Goal: Transaction & Acquisition: Download file/media

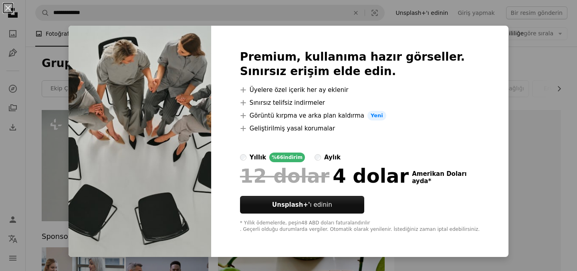
click at [512, 66] on div "An X shape Premium, kullanıma hazır görseller. Sınırsız erişim elde edin. A plu…" at bounding box center [288, 135] width 577 height 271
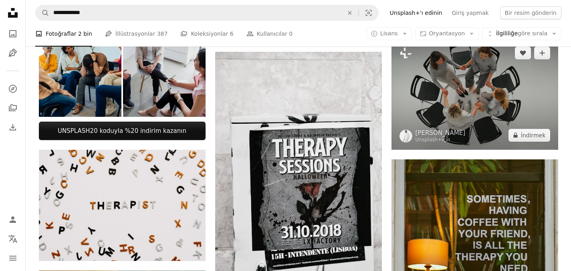
scroll to position [240, 0]
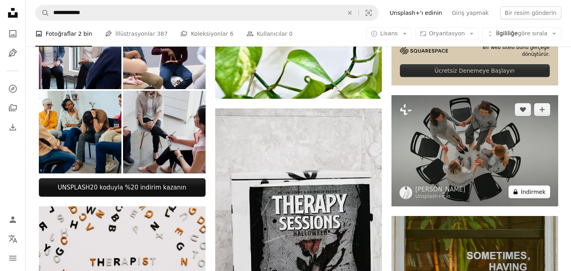
click at [535, 190] on font "İndirmek" at bounding box center [533, 191] width 25 height 6
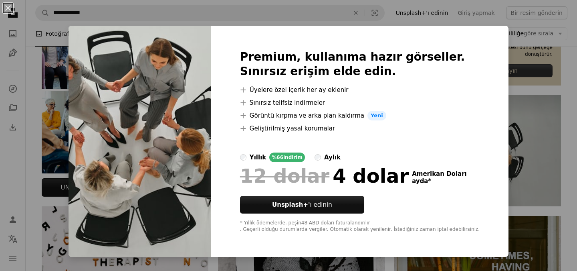
click at [474, 20] on div "An X shape Premium, kullanıma hazır görseller. Sınırsız erişim elde edin. A plu…" at bounding box center [288, 135] width 577 height 271
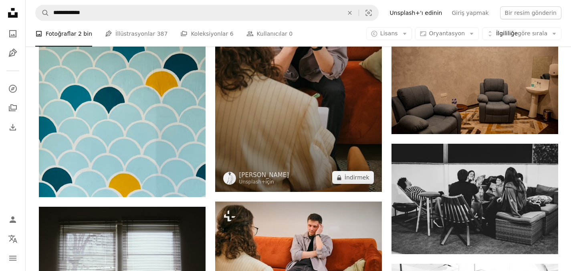
scroll to position [671, 0]
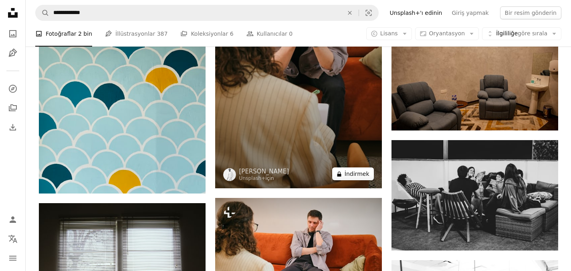
click at [356, 172] on font "İndirmek" at bounding box center [357, 173] width 25 height 6
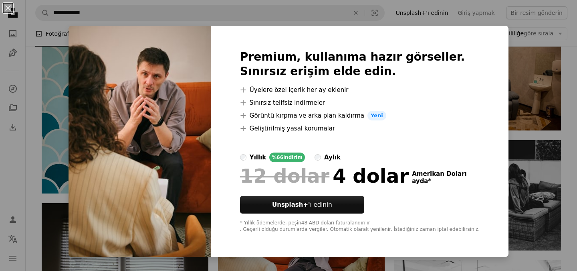
click at [510, 56] on div "An X shape Premium, kullanıma hazır görseller. Sınırsız erişim elde edin. A plu…" at bounding box center [288, 135] width 577 height 271
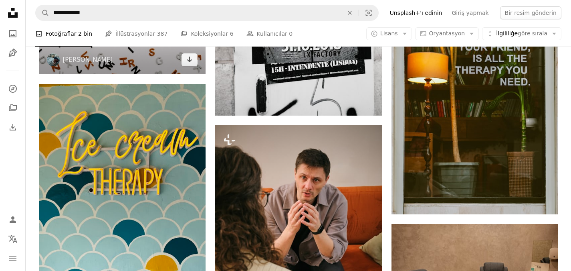
scroll to position [430, 0]
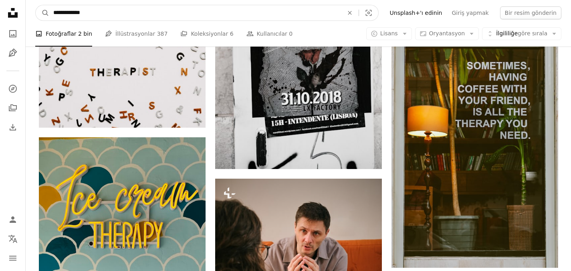
click at [93, 12] on input "**********" at bounding box center [195, 12] width 292 height 15
type input "**********"
click button "A magnifying glass" at bounding box center [43, 12] width 14 height 15
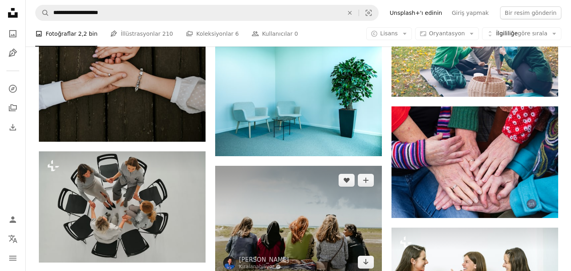
scroll to position [762, 0]
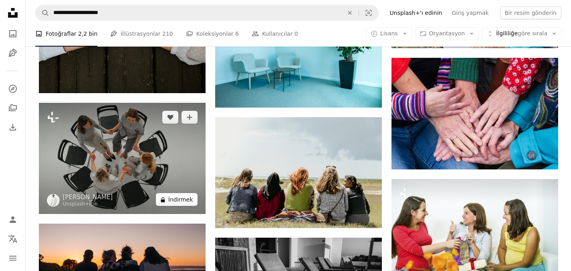
click at [173, 198] on font "İndirmek" at bounding box center [180, 199] width 25 height 6
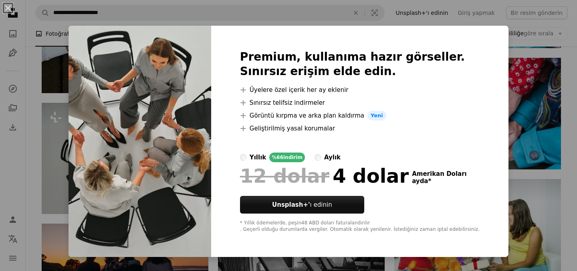
click at [557, 56] on div "An X shape Premium, kullanıma hazır görseller. Sınırsız erişim elde edin. A plu…" at bounding box center [288, 135] width 577 height 271
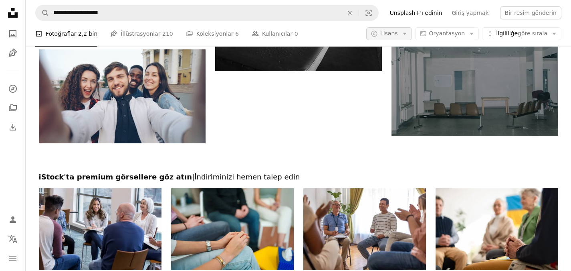
scroll to position [1039, 0]
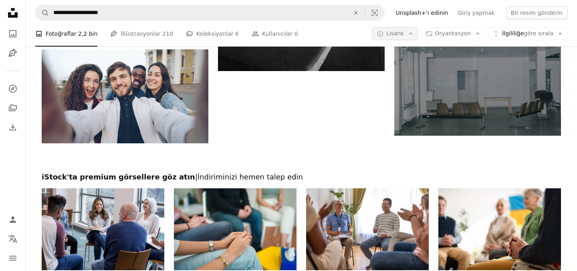
click at [410, 33] on icon "button" at bounding box center [411, 34] width 4 height 2
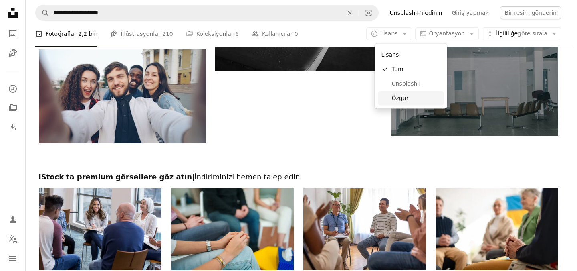
click at [402, 97] on font "Özgür" at bounding box center [400, 97] width 17 height 6
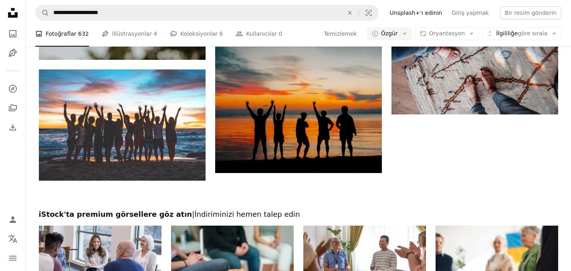
scroll to position [798, 0]
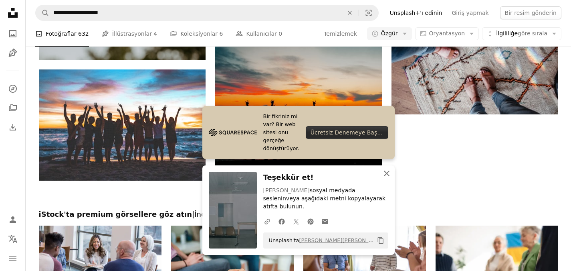
click at [385, 176] on icon "button" at bounding box center [387, 173] width 6 height 6
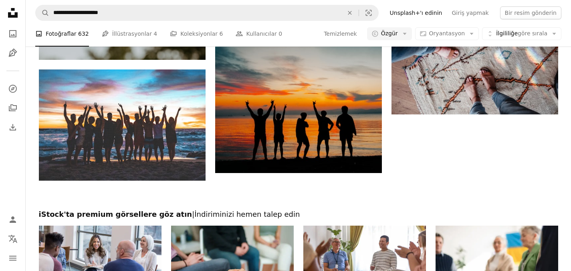
scroll to position [0, 0]
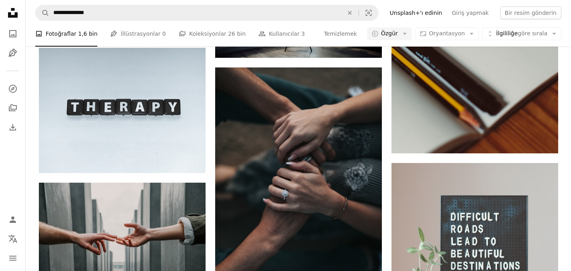
scroll to position [59, 0]
